Goal: Information Seeking & Learning: Learn about a topic

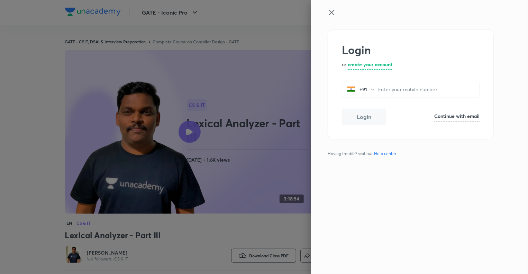
scroll to position [392, 0]
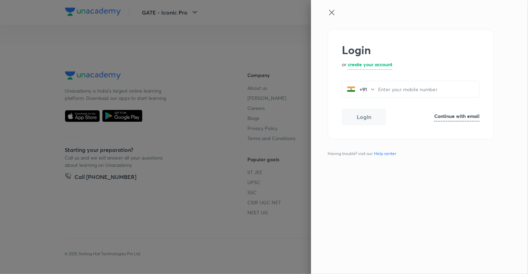
click at [276, 217] on div at bounding box center [264, 137] width 528 height 274
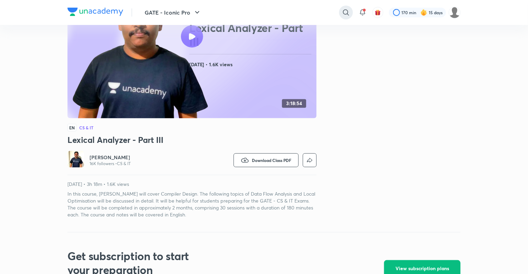
scroll to position [0, 0]
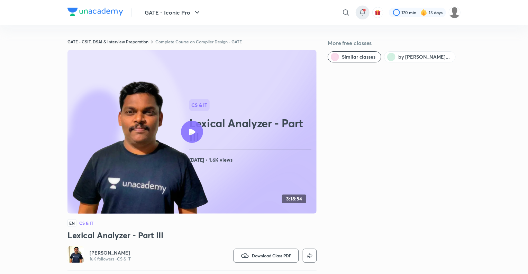
click at [363, 13] on icon at bounding box center [363, 12] width 8 height 8
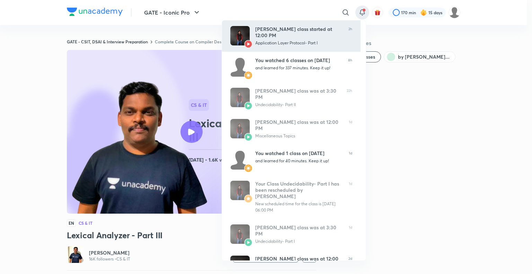
click at [313, 42] on div "Application Layer Protocol- Part I" at bounding box center [299, 43] width 88 height 6
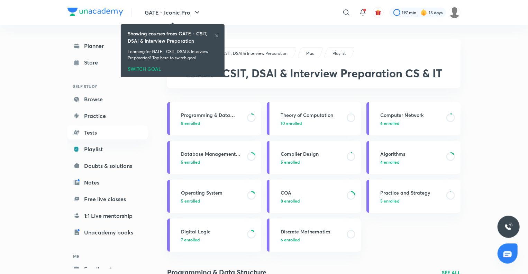
click at [218, 36] on icon at bounding box center [217, 36] width 4 height 4
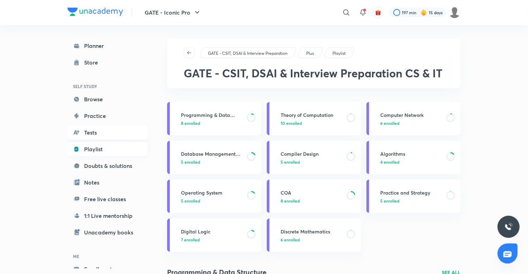
click at [104, 154] on link "Playlist" at bounding box center [108, 149] width 80 height 14
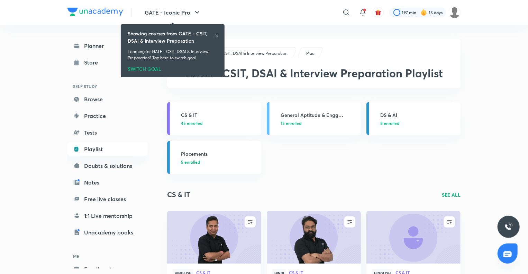
click at [219, 36] on div "Showing courses from GATE - CSIT, DSAI & Interview Preparation Learning for GAT…" at bounding box center [173, 51] width 98 height 50
click at [217, 35] on icon at bounding box center [217, 36] width 4 height 4
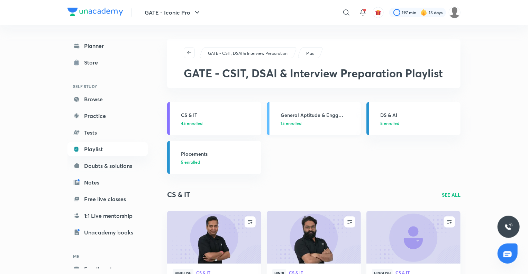
click at [313, 111] on h3 "General Aptitude & Engg Mathematics" at bounding box center [319, 114] width 76 height 7
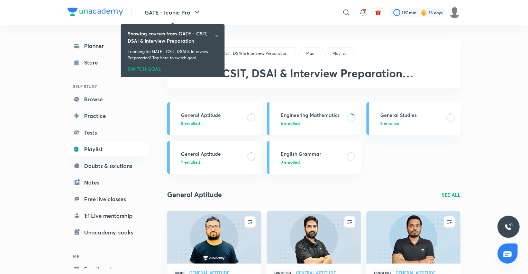
click at [313, 118] on h3 "Engineering Mathematics" at bounding box center [312, 114] width 62 height 7
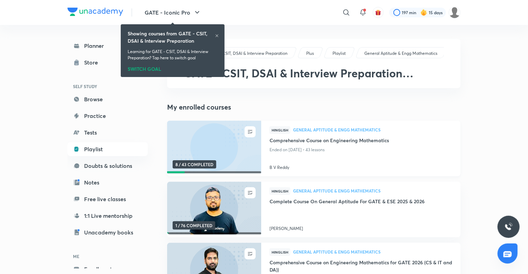
click at [309, 139] on h4 "Comprehensive Course on Engineering Mathematics" at bounding box center [361, 140] width 183 height 9
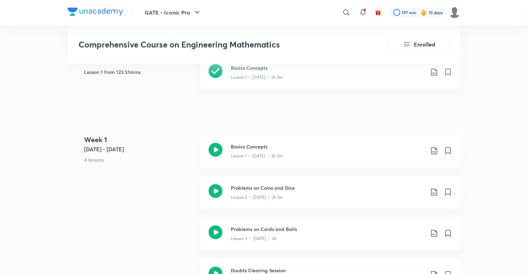
scroll to position [220, 0]
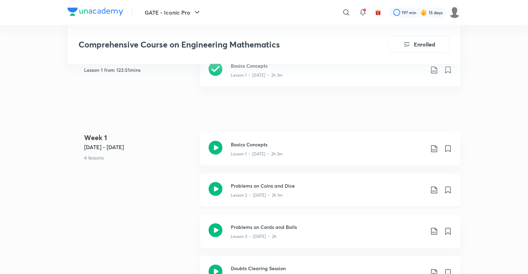
click at [269, 189] on div "Lesson 2 • [DATE] • 2h 1m" at bounding box center [328, 193] width 194 height 9
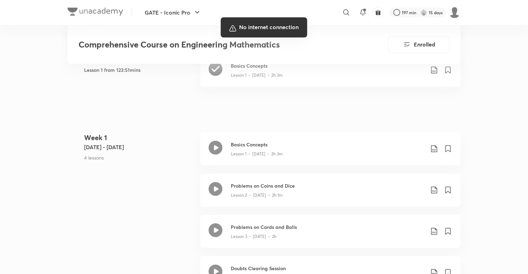
click at [291, 177] on div at bounding box center [264, 137] width 528 height 274
click at [39, 264] on div at bounding box center [264, 137] width 528 height 274
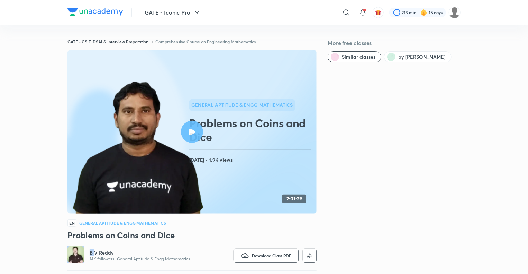
click at [359, 10] on icon at bounding box center [363, 12] width 8 height 8
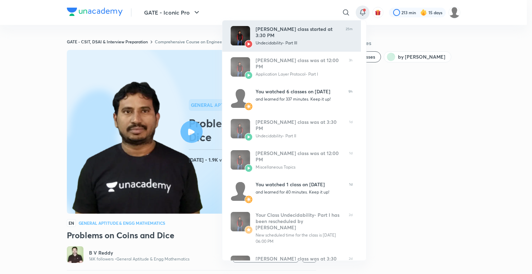
click at [341, 43] on link "Ankit Kumar’s class started at 3:30 PM Undecidability- Part III 25m" at bounding box center [291, 35] width 139 height 31
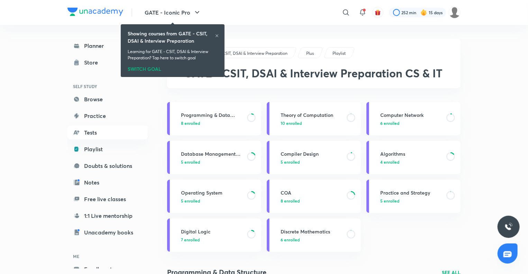
click at [215, 34] on icon at bounding box center [217, 36] width 4 height 4
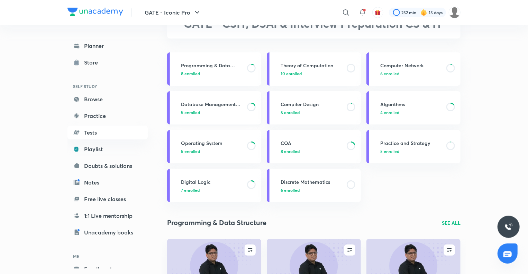
scroll to position [36, 0]
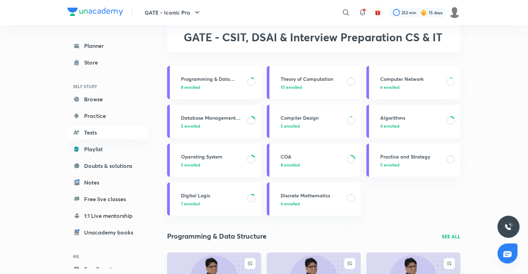
click at [284, 77] on h3 "Theory of Computation" at bounding box center [312, 78] width 62 height 7
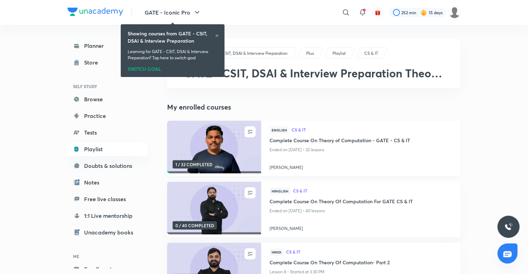
click at [326, 142] on h4 "Complete Course On Theory of Computation - GATE - CS & IT" at bounding box center [361, 140] width 183 height 9
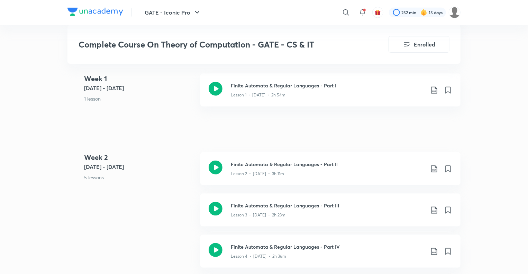
scroll to position [289, 0]
click at [322, 157] on div "Finite Automata & Regular Languages - Part II Lesson 2 • [DATE] • 3h 11m" at bounding box center [331, 167] width 260 height 33
